Goal: Information Seeking & Learning: Learn about a topic

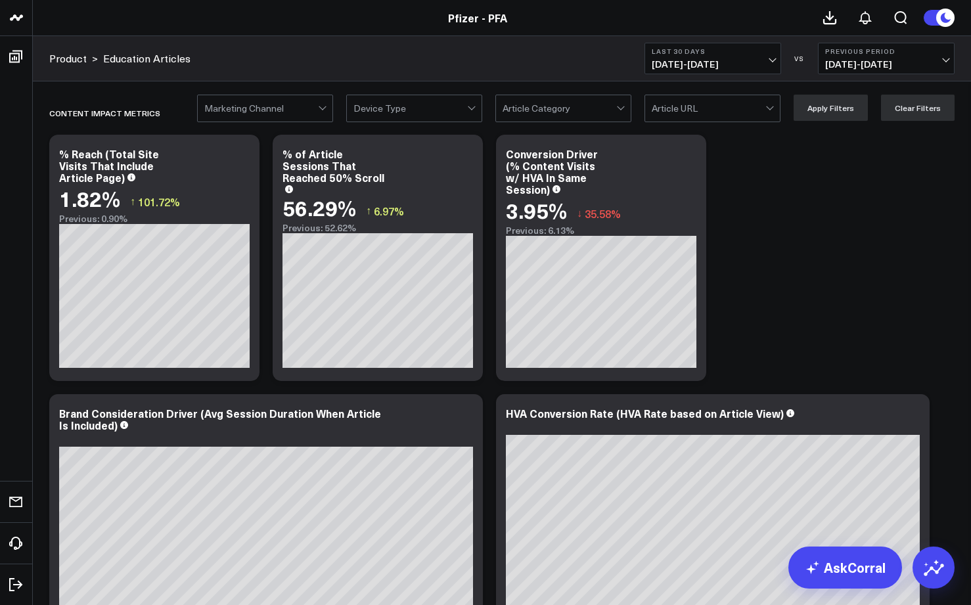
click at [329, 108] on div at bounding box center [323, 108] width 11 height 26
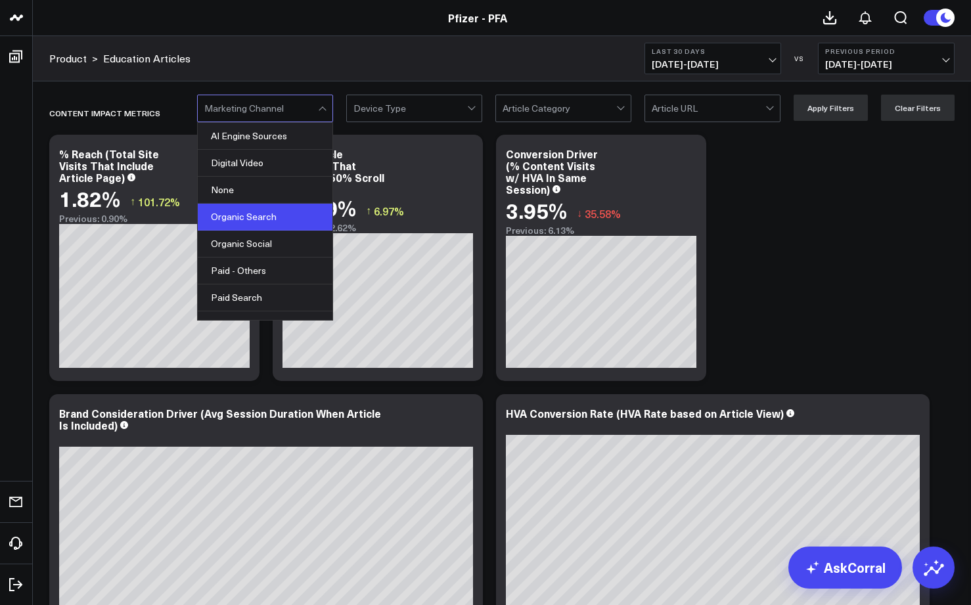
click at [260, 221] on div "Organic Search" at bounding box center [265, 217] width 135 height 27
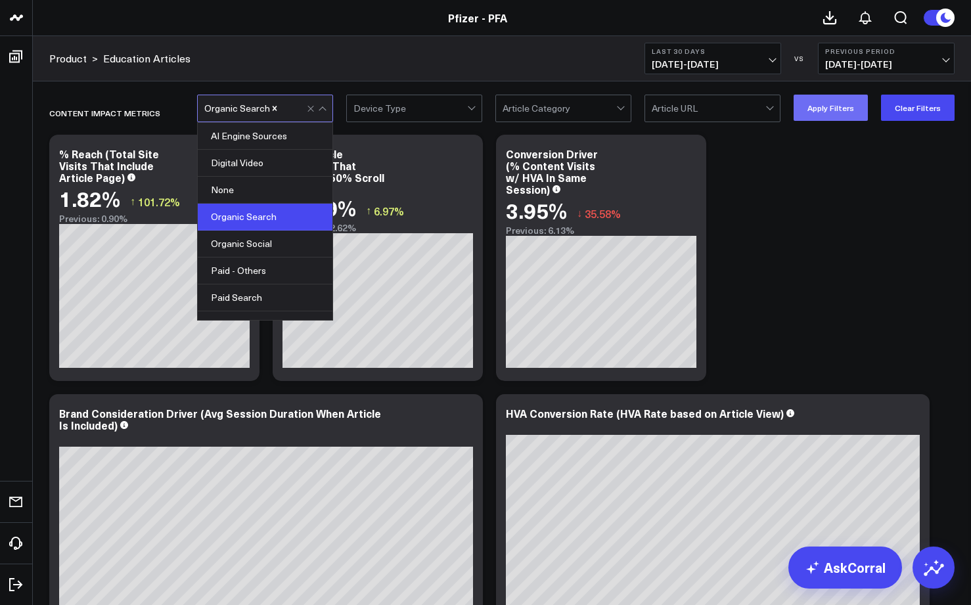
click at [825, 108] on button "Apply Filters" at bounding box center [831, 108] width 74 height 26
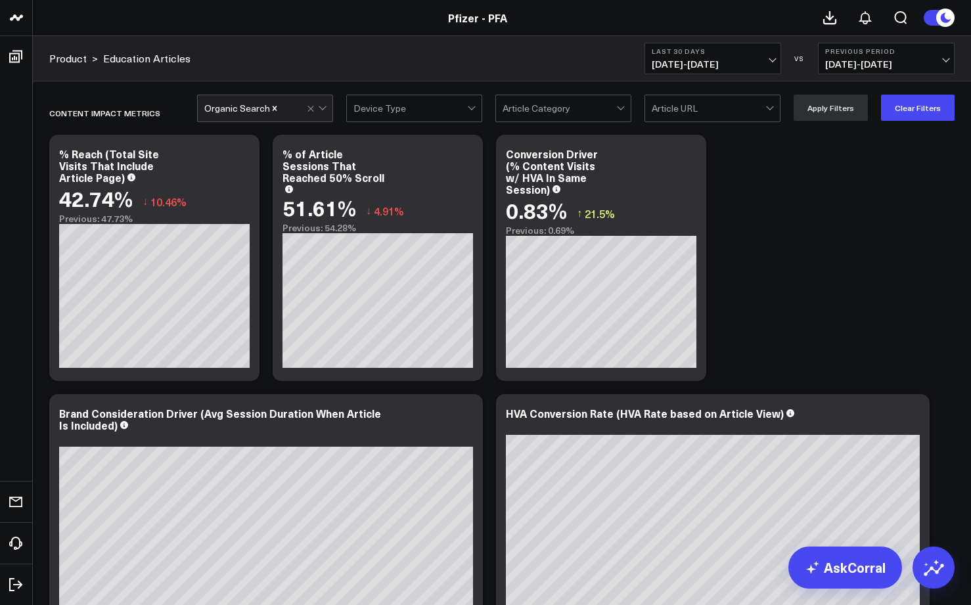
click at [277, 108] on icon "Remove Organic Search" at bounding box center [274, 108] width 9 height 9
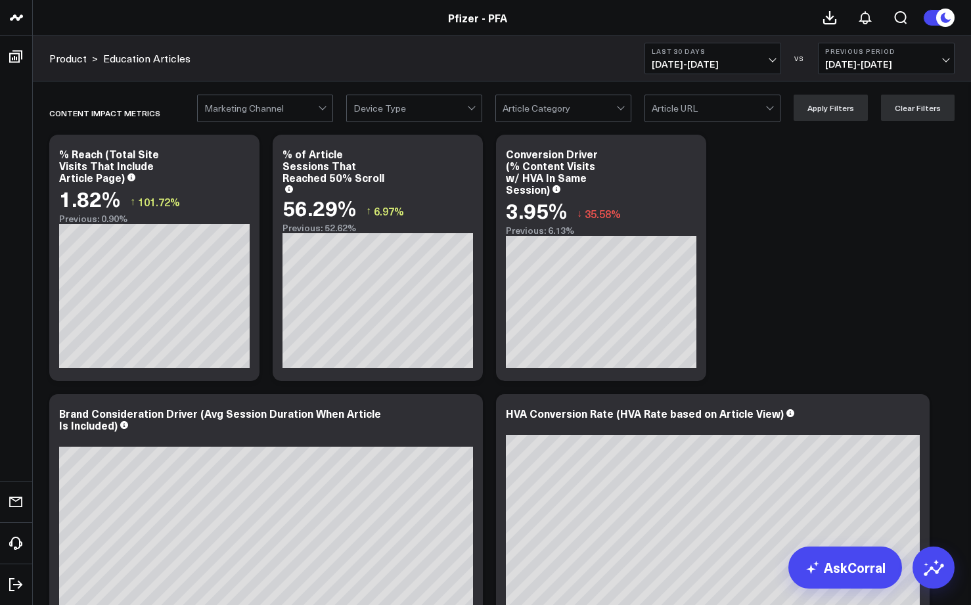
click at [774, 108] on div at bounding box center [769, 106] width 7 height 7
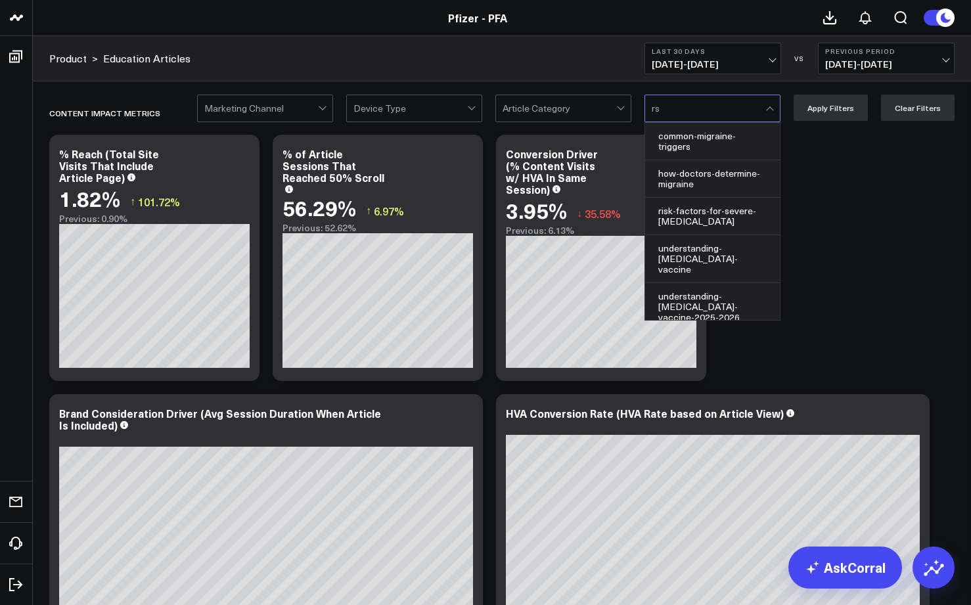
type input "rsv"
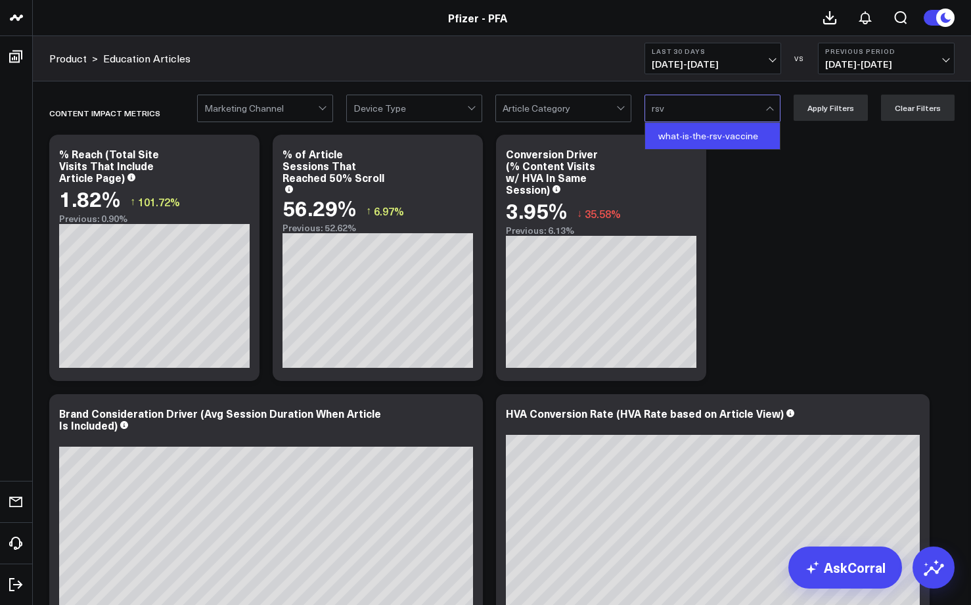
click at [718, 141] on div "what-is-the-rsv-vaccine" at bounding box center [712, 136] width 135 height 26
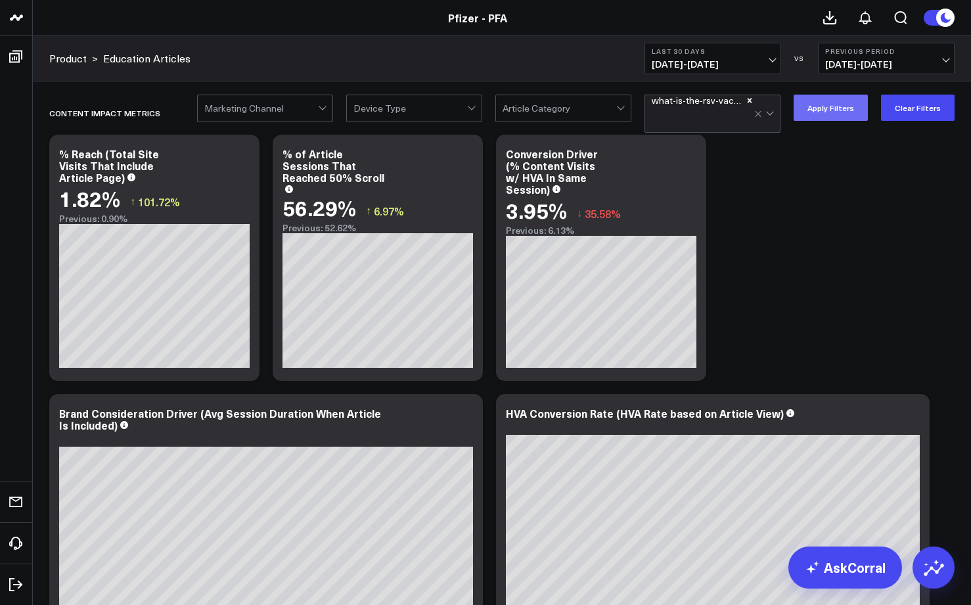
click at [841, 101] on button "Apply Filters" at bounding box center [831, 108] width 74 height 26
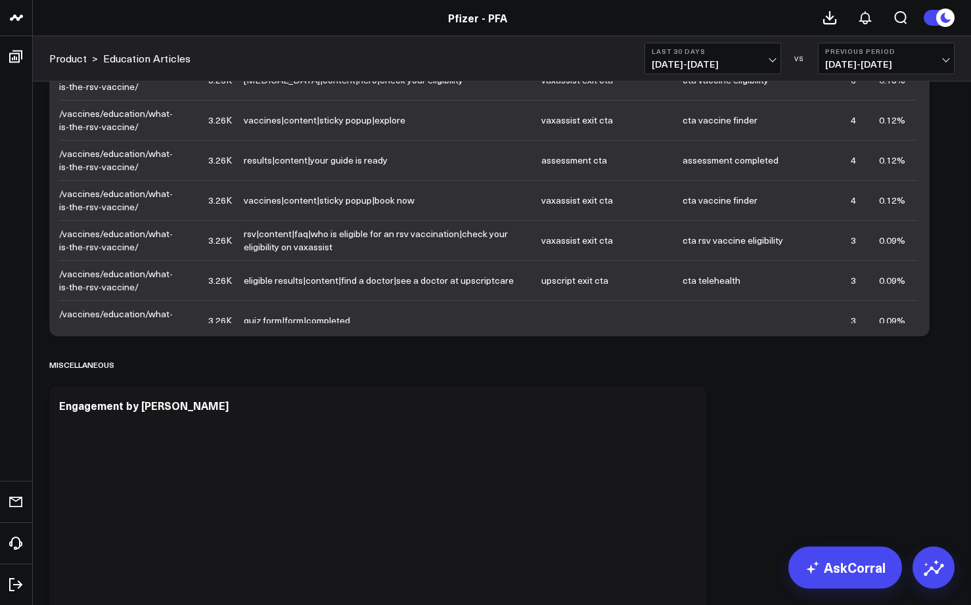
scroll to position [3692, 0]
